Goal: Transaction & Acquisition: Download file/media

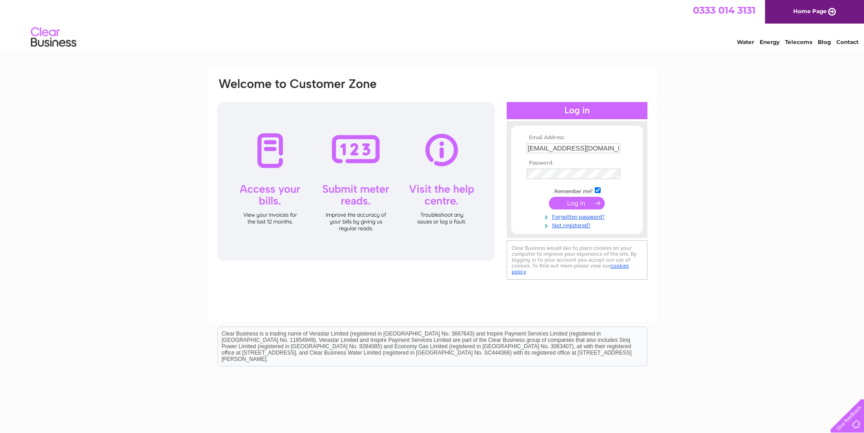
click at [572, 202] on input "submit" at bounding box center [577, 203] width 56 height 13
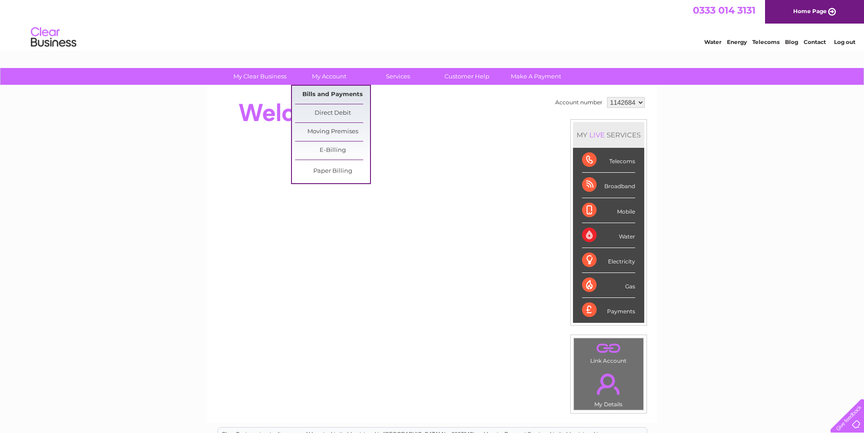
click at [316, 93] on link "Bills and Payments" at bounding box center [332, 95] width 75 height 18
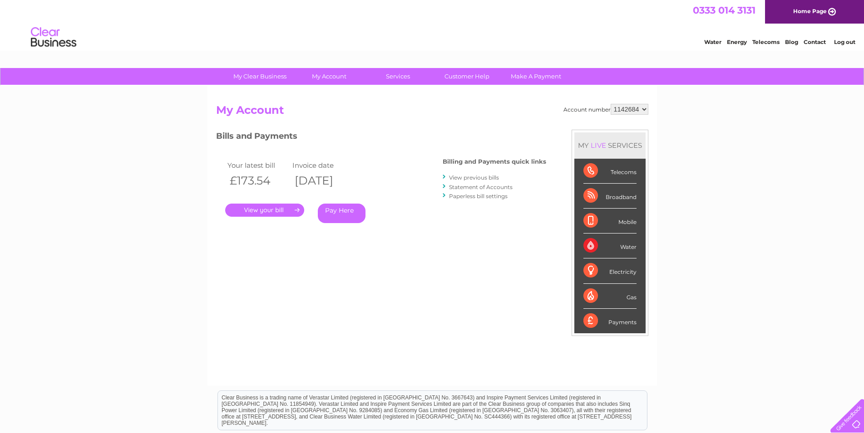
click at [273, 208] on link "." at bounding box center [264, 210] width 79 height 13
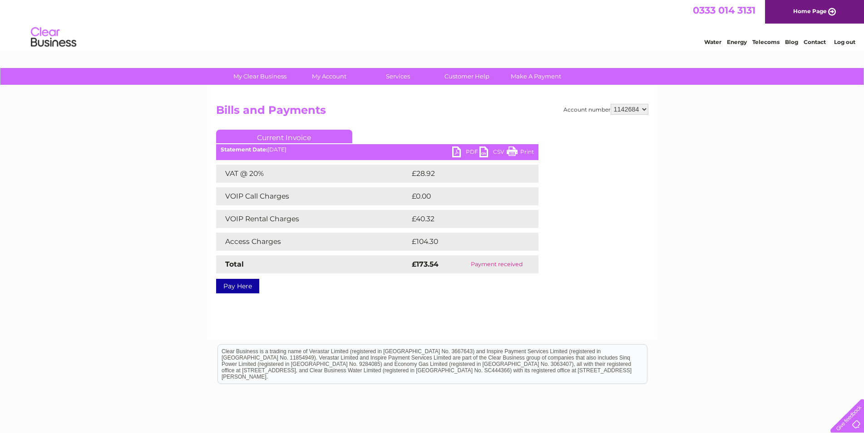
click at [465, 150] on link "PDF" at bounding box center [465, 153] width 27 height 13
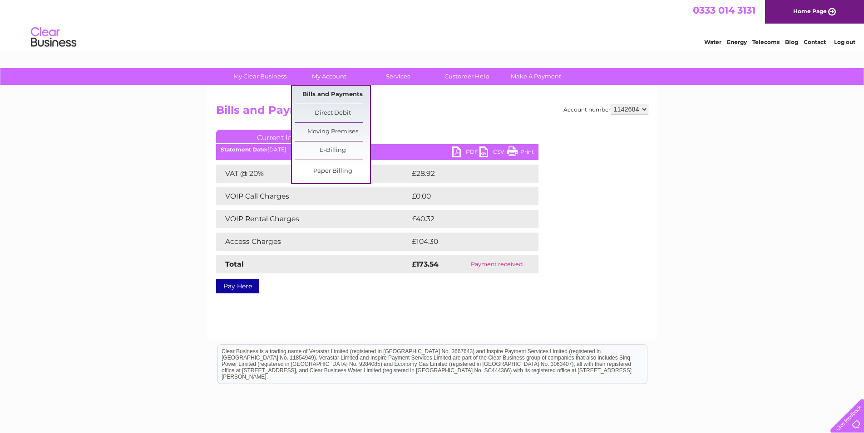
click at [325, 90] on link "Bills and Payments" at bounding box center [332, 95] width 75 height 18
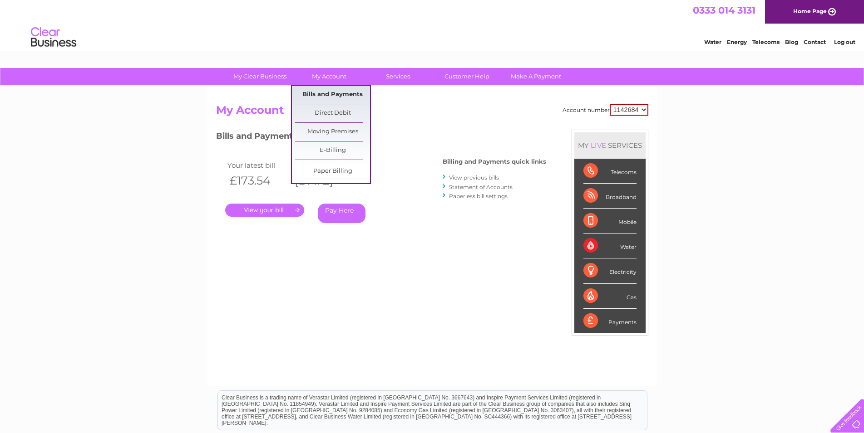
click at [322, 91] on link "Bills and Payments" at bounding box center [332, 95] width 75 height 18
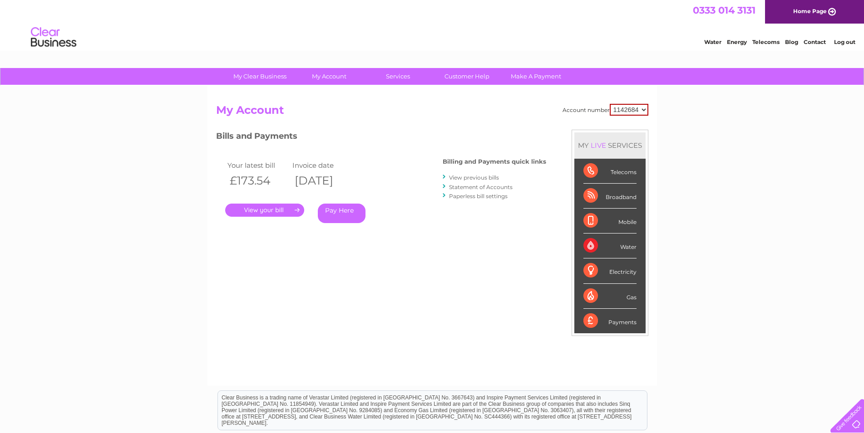
click at [473, 178] on link "View previous bills" at bounding box center [474, 177] width 50 height 7
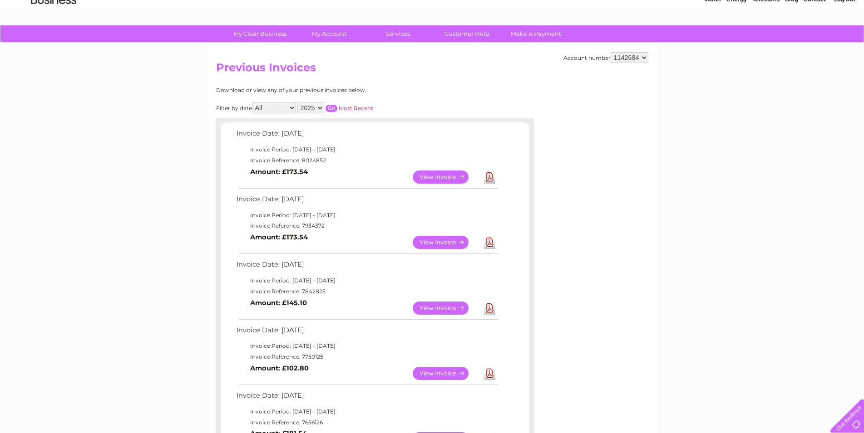
scroll to position [46, 0]
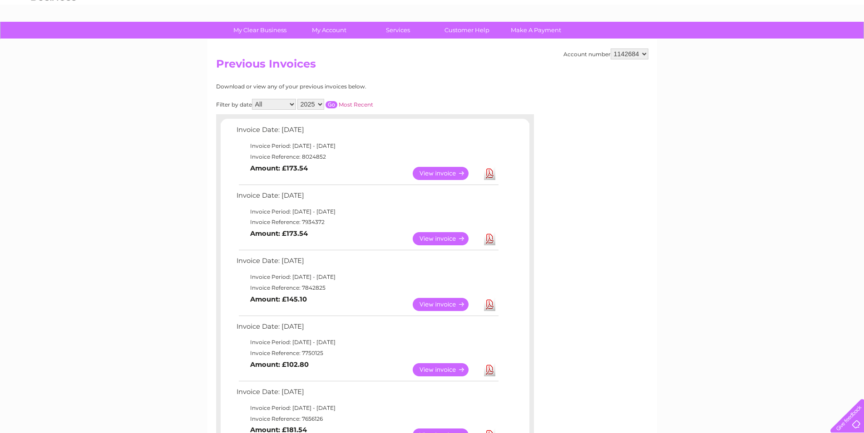
click at [488, 239] on link "Download" at bounding box center [489, 238] width 11 height 13
click at [489, 306] on link "Download" at bounding box center [489, 304] width 11 height 13
click at [490, 369] on link "Download" at bounding box center [489, 369] width 11 height 13
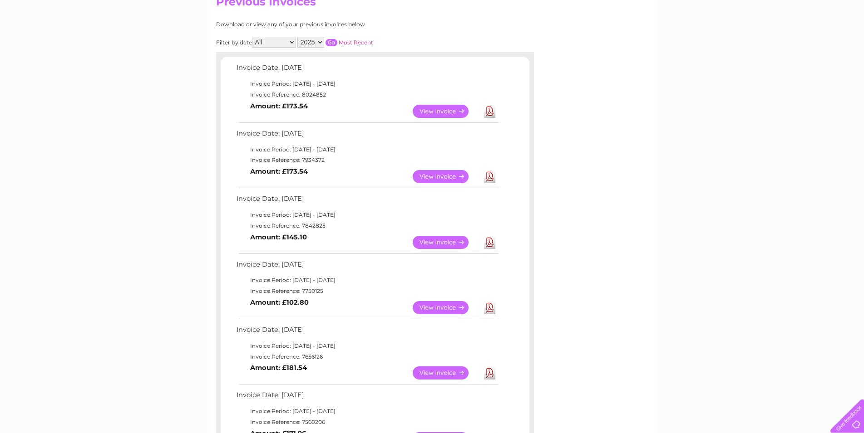
scroll to position [139, 0]
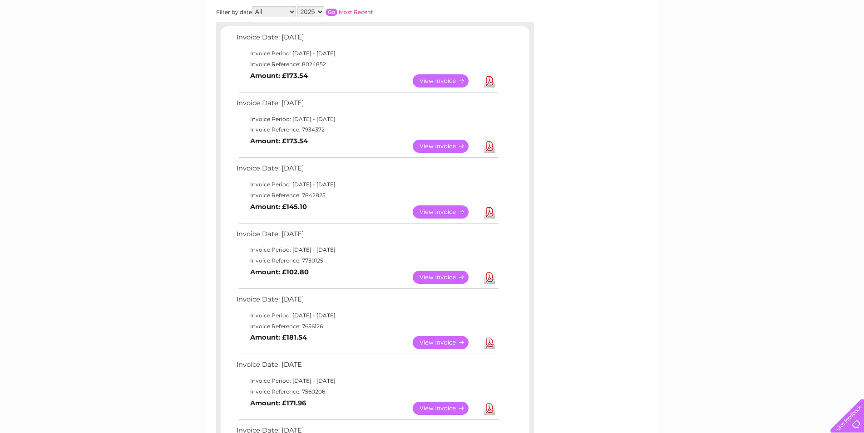
click at [488, 343] on link "Download" at bounding box center [489, 342] width 11 height 13
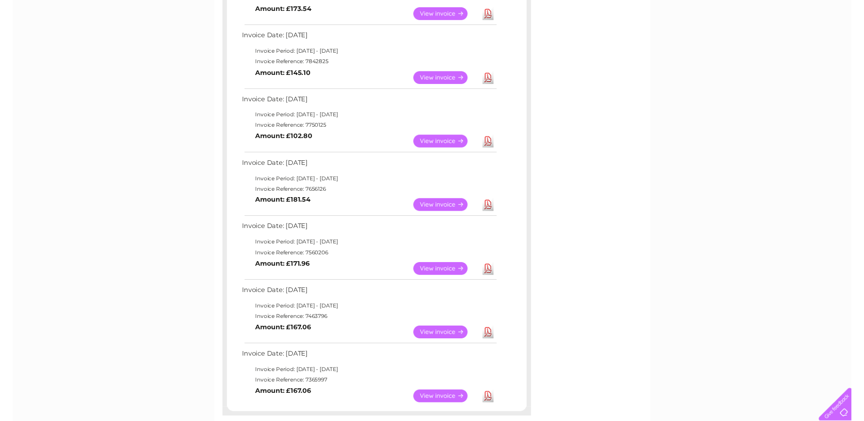
scroll to position [278, 0]
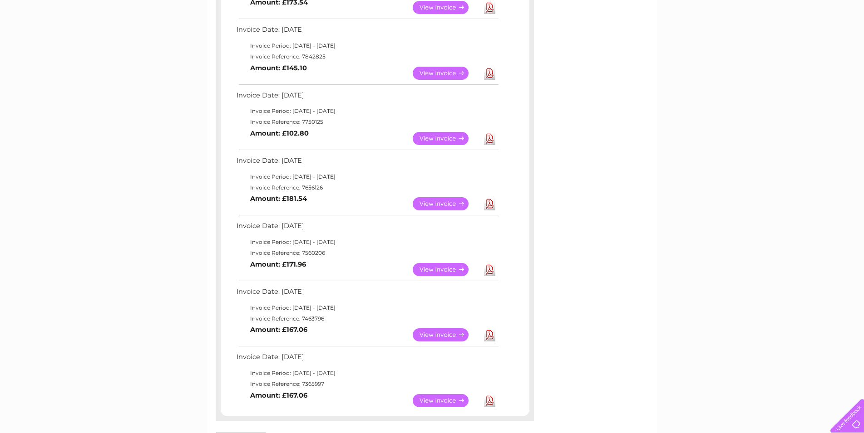
click at [489, 269] on link "Download" at bounding box center [489, 269] width 11 height 13
